Goal: Use online tool/utility: Utilize a website feature to perform a specific function

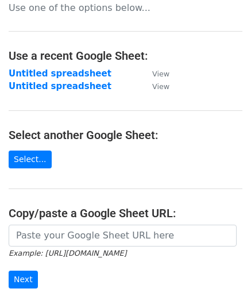
scroll to position [163, 0]
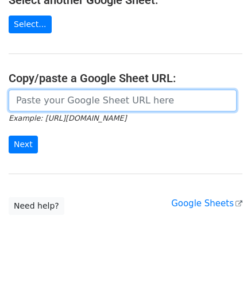
click at [53, 104] on input "url" at bounding box center [123, 101] width 228 height 22
paste input "https://docs.google.com/spreadsheets/d/1be1KXJc2nizftPkxMP98FLFL7OuLdOMaS3qzWxL…"
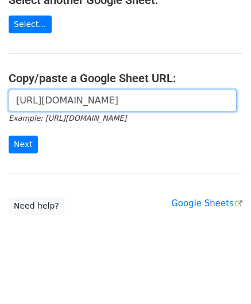
scroll to position [0, 252]
type input "https://docs.google.com/spreadsheets/d/1be1KXJc2nizftPkxMP98FLFL7OuLdOMaS3qzWxL…"
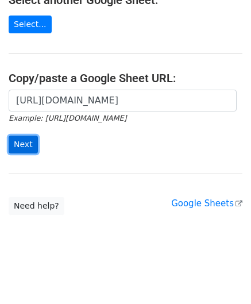
scroll to position [0, 0]
click at [23, 143] on input "Next" at bounding box center [23, 144] width 29 height 18
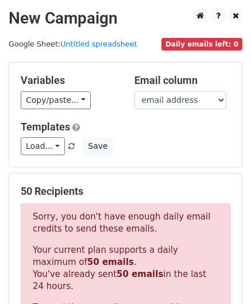
scroll to position [387, 0]
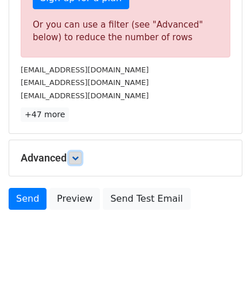
click at [74, 152] on link at bounding box center [75, 158] width 13 height 13
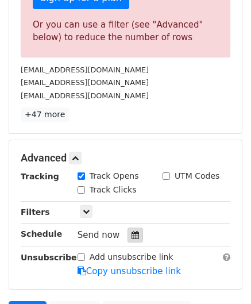
click at [131, 231] on icon at bounding box center [134, 235] width 7 height 8
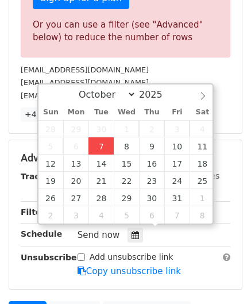
type input "[DATE] 12:00"
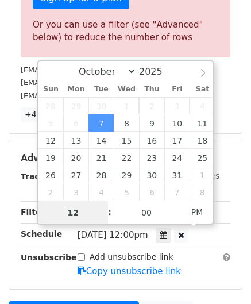
scroll to position [0, 0]
paste input "4"
type input "4"
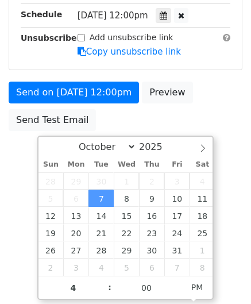
type input "[DATE] 16:00"
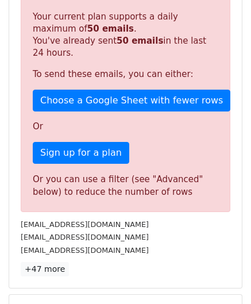
scroll to position [526, 0]
